Goal: Task Accomplishment & Management: Use online tool/utility

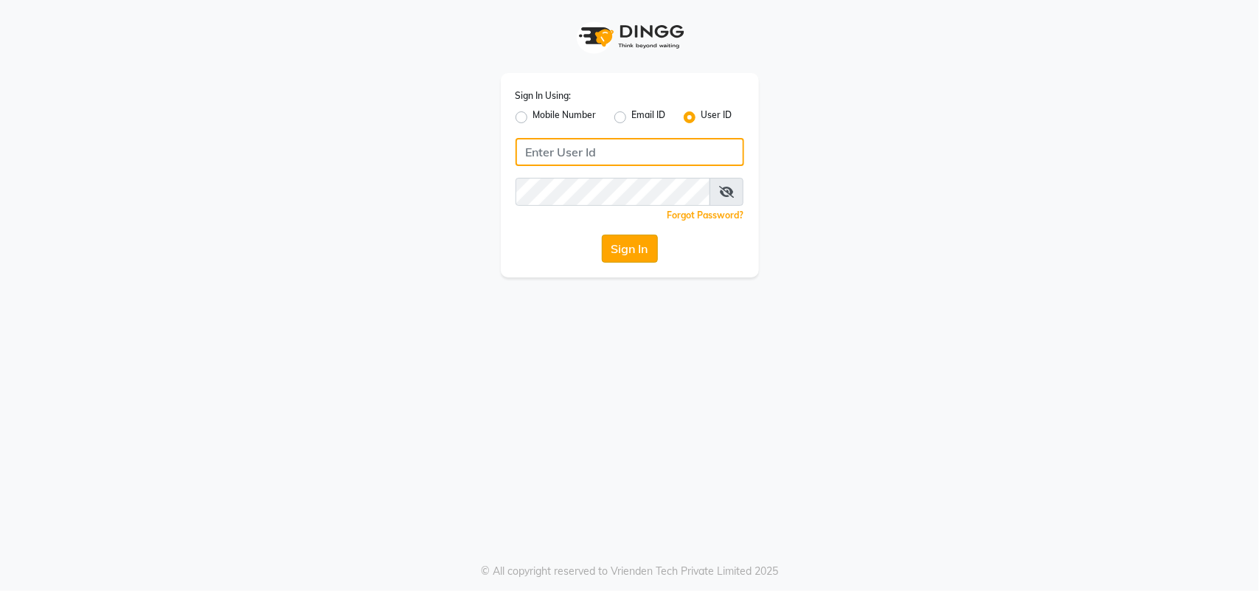
type input "e2610-01"
click at [651, 241] on button "Sign In" at bounding box center [630, 249] width 56 height 28
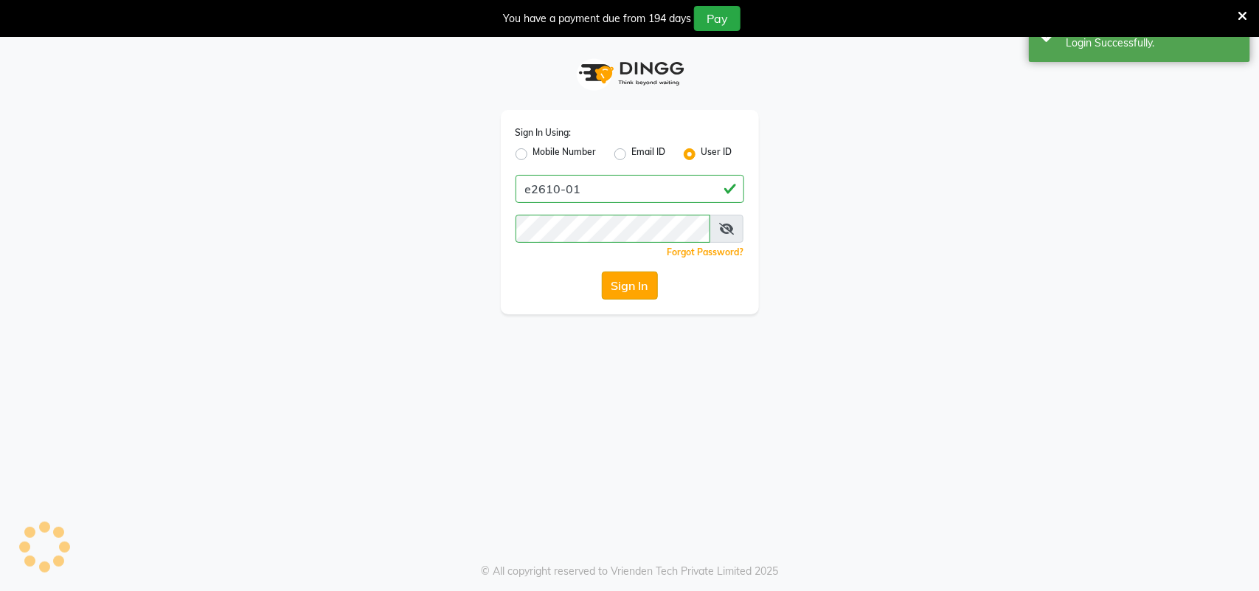
select select "6032"
select select "service"
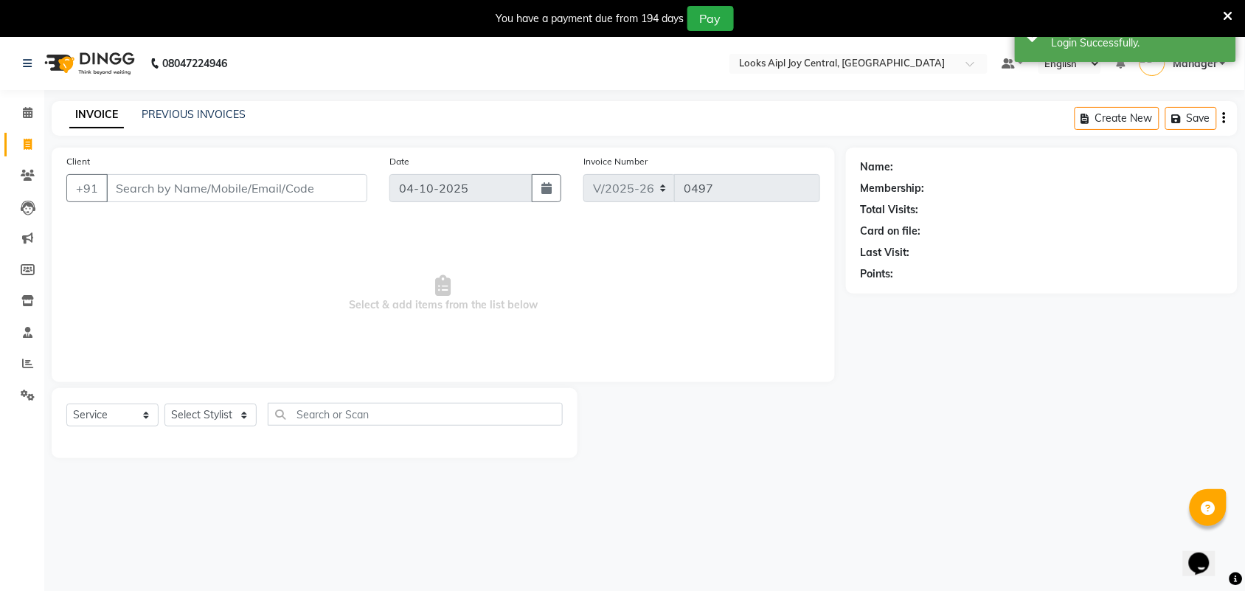
click at [1230, 21] on icon at bounding box center [1229, 16] width 10 height 13
